Goal: Task Accomplishment & Management: Manage account settings

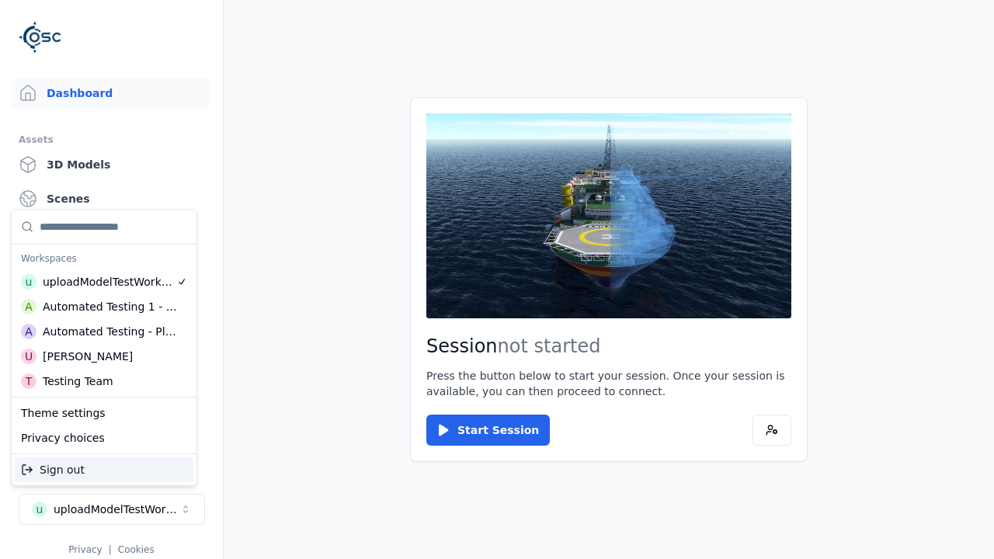
click at [104, 331] on div "Automated Testing - Playwright" at bounding box center [110, 332] width 134 height 16
click at [497, 279] on html "Support Dashboard Assets 3D Models Scenes Datasets Recordings Support Documenta…" at bounding box center [497, 279] width 994 height 559
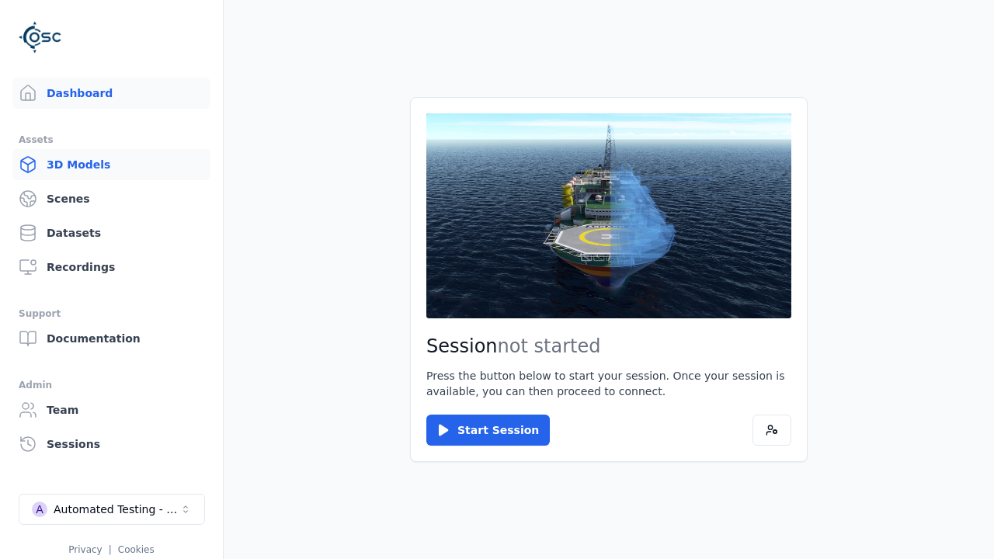
click at [111, 165] on link "3D Models" at bounding box center [111, 164] width 198 height 31
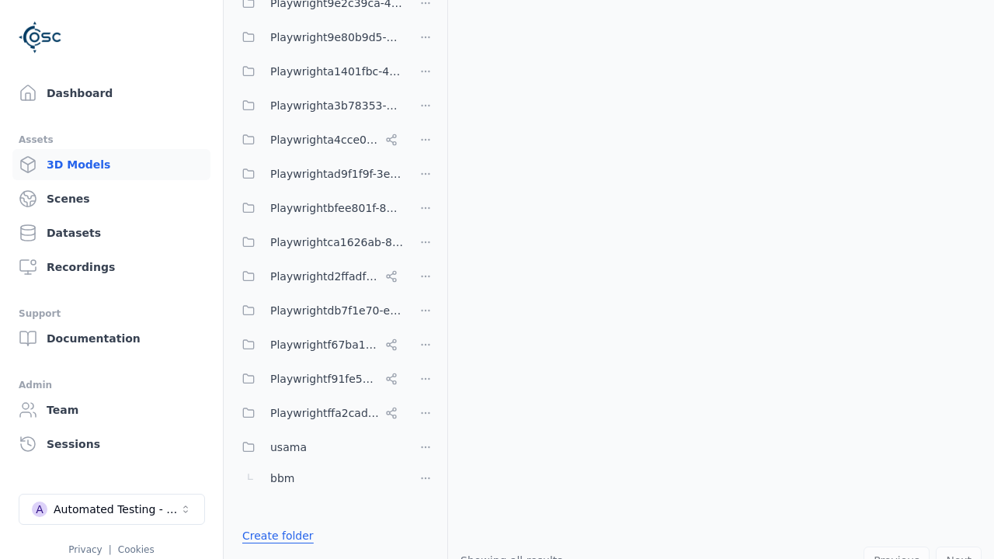
click at [273, 536] on link "Create folder" at bounding box center [277, 536] width 71 height 16
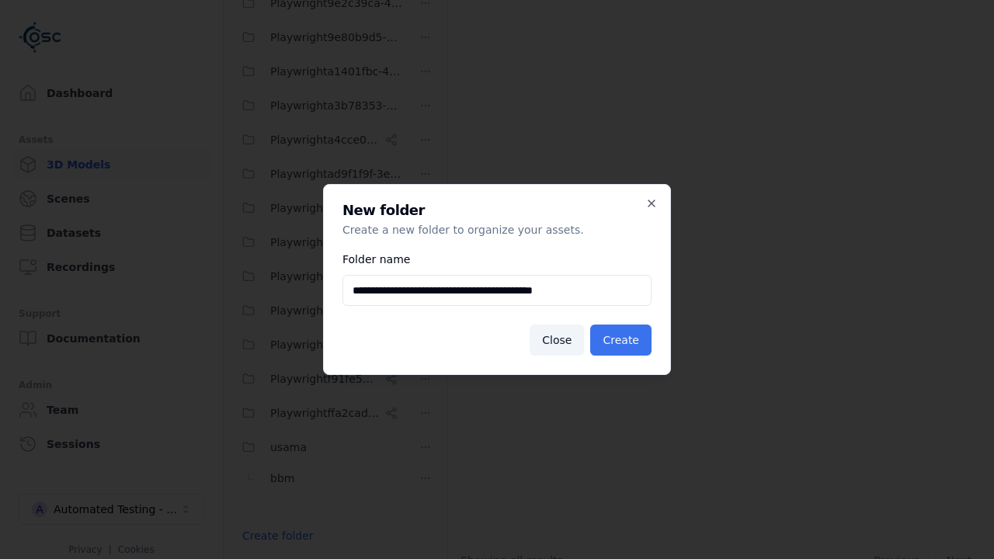
type input "**********"
click at [623, 340] on button "Create" at bounding box center [620, 339] width 61 height 31
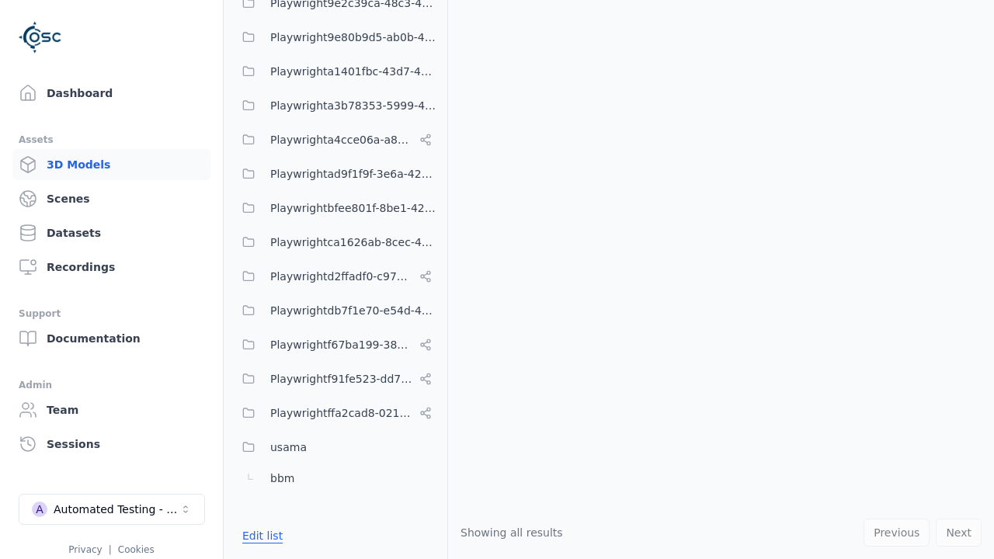
click at [259, 536] on button "Edit list" at bounding box center [262, 536] width 59 height 28
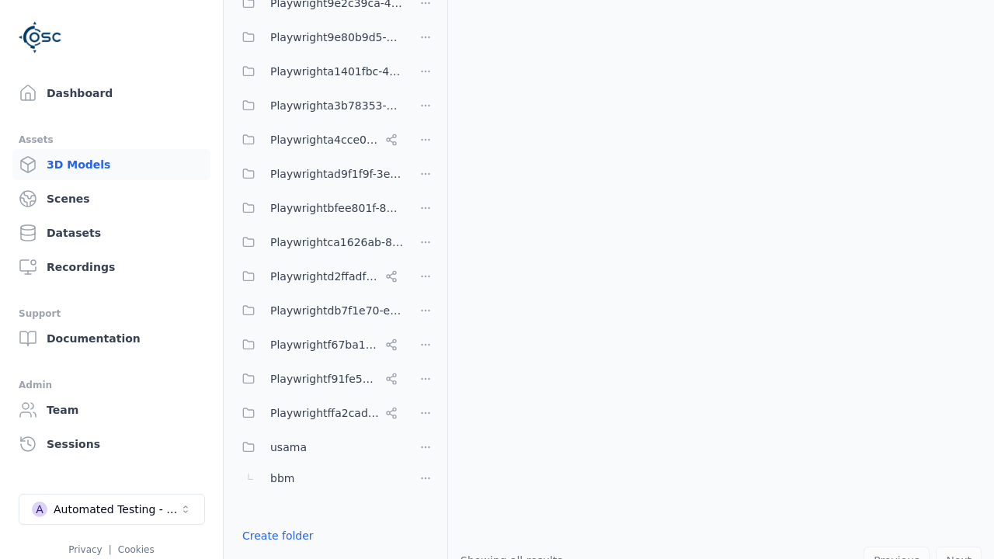
click at [425, 279] on html "Support Dashboard Assets 3D Models Scenes Datasets Recordings Support Documenta…" at bounding box center [497, 279] width 994 height 559
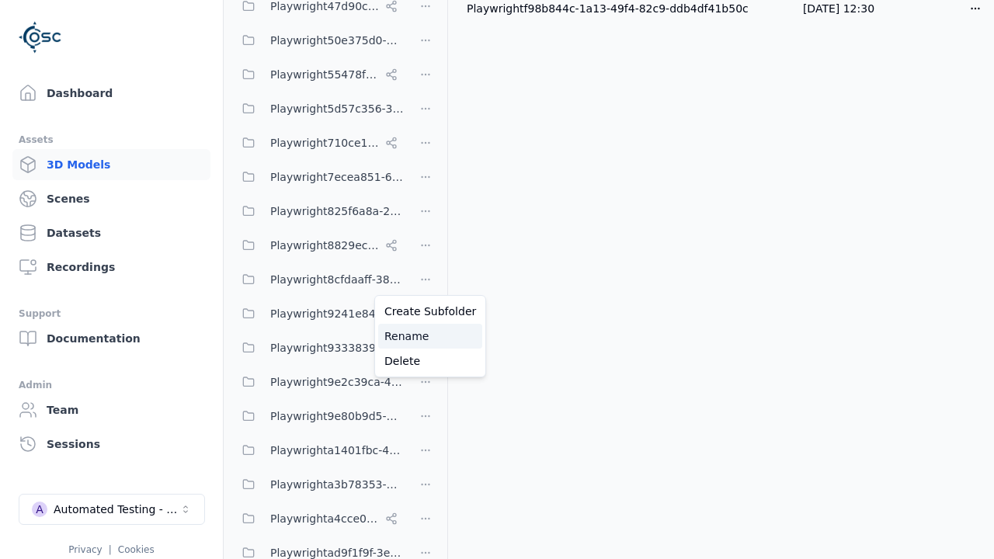
click at [425, 336] on div "Rename" at bounding box center [430, 336] width 104 height 25
